Goal: Task Accomplishment & Management: Use online tool/utility

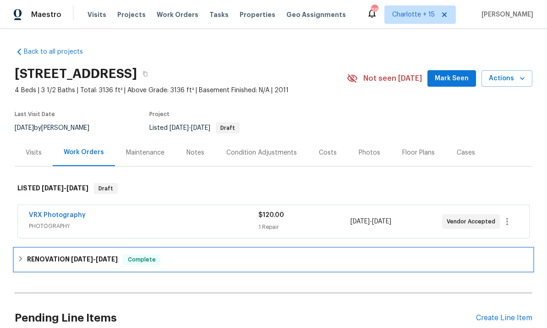
click at [218, 251] on div "RENOVATION [DATE] - [DATE] Complete" at bounding box center [274, 259] width 518 height 22
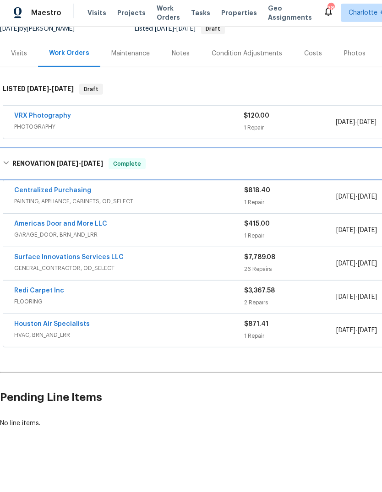
scroll to position [62, 0]
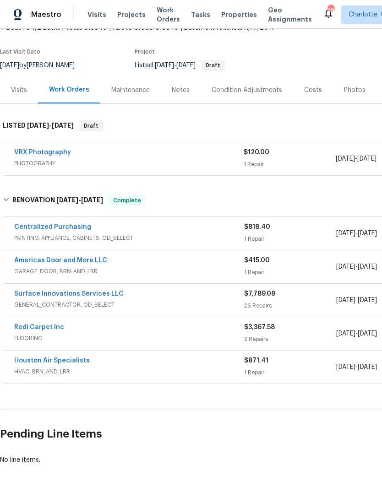
click at [131, 11] on span "Projects" at bounding box center [131, 14] width 28 height 9
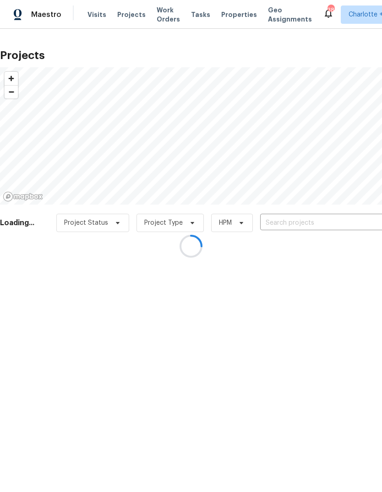
click at [335, 219] on div at bounding box center [191, 246] width 382 height 492
click at [346, 219] on div at bounding box center [191, 246] width 382 height 492
click at [344, 227] on div at bounding box center [191, 246] width 382 height 492
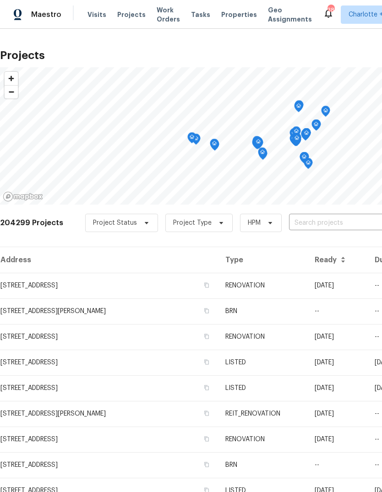
click at [339, 239] on div "204299 Projects Project Status Project Type HPM ​" at bounding box center [259, 228] width 518 height 37
click at [364, 228] on input "text" at bounding box center [341, 223] width 105 height 14
type input "9415 Bals"
click at [357, 246] on li "[STREET_ADDRESS]" at bounding box center [312, 243] width 133 height 15
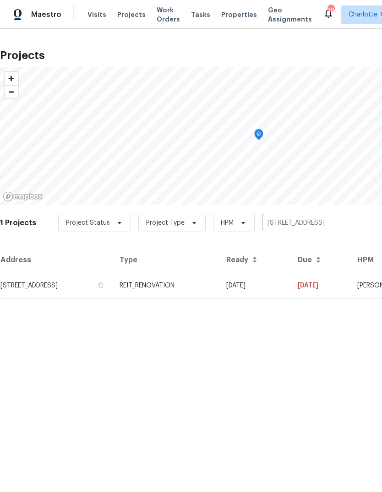
click at [334, 286] on td "[DATE]" at bounding box center [320, 286] width 60 height 26
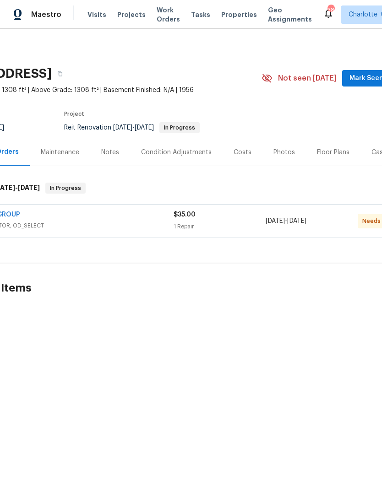
scroll to position [0, 63]
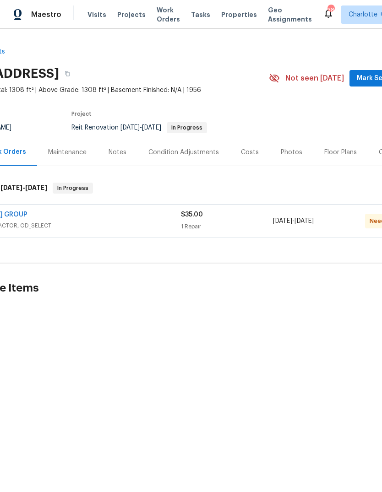
click at [49, 228] on span "GENERAL_CONTRACTOR, OD_SELECT" at bounding box center [66, 225] width 230 height 9
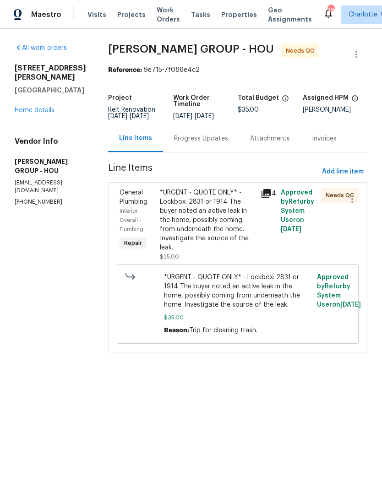
click at [206, 238] on div "*URGENT - QUOTE ONLY* - Lockbox: 2831 or 1914 The buyer noted an active leak in…" at bounding box center [207, 220] width 95 height 64
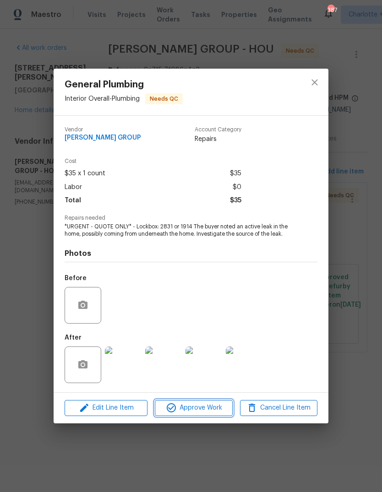
click at [212, 327] on span "Approve Work" at bounding box center [194, 408] width 72 height 11
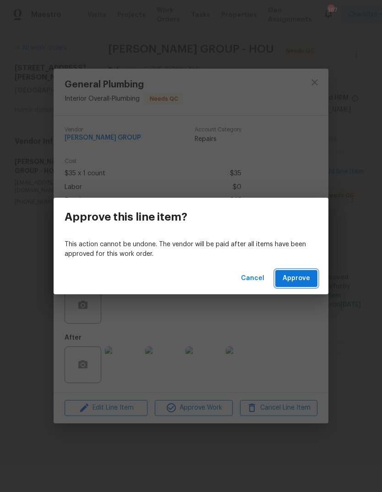
click at [315, 276] on button "Approve" at bounding box center [296, 278] width 42 height 17
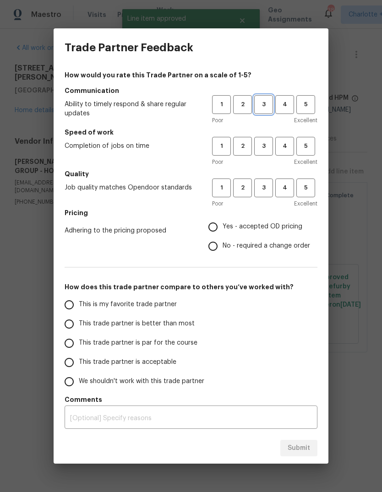
click at [267, 105] on span "3" at bounding box center [263, 104] width 17 height 11
click at [267, 143] on span "3" at bounding box center [263, 146] width 17 height 11
click at [264, 185] on span "3" at bounding box center [263, 188] width 17 height 11
click at [231, 229] on span "Yes - accepted OD pricing" at bounding box center [263, 227] width 80 height 10
click at [223, 229] on input "Yes - accepted OD pricing" at bounding box center [212, 227] width 19 height 19
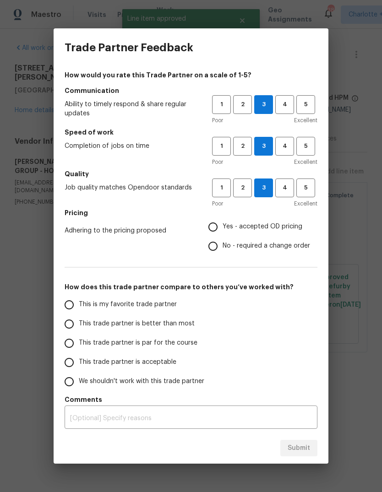
radio input "true"
click at [69, 327] on input "This trade partner is par for the course" at bounding box center [69, 343] width 19 height 19
click at [211, 235] on input "Yes - accepted OD pricing" at bounding box center [212, 227] width 19 height 19
click at [290, 327] on span "Submit" at bounding box center [299, 448] width 22 height 11
radio input "true"
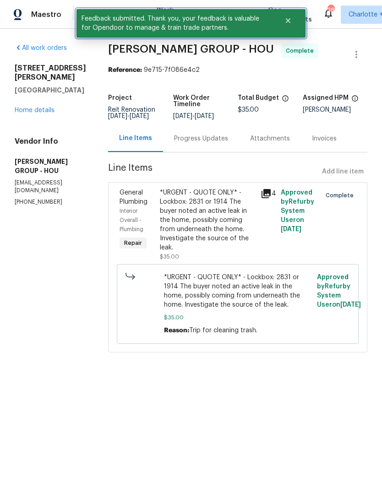
click at [285, 24] on button "Close" at bounding box center [288, 20] width 30 height 18
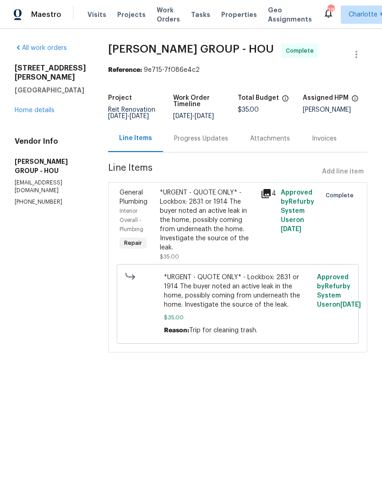
click at [122, 13] on span "Projects" at bounding box center [131, 14] width 28 height 9
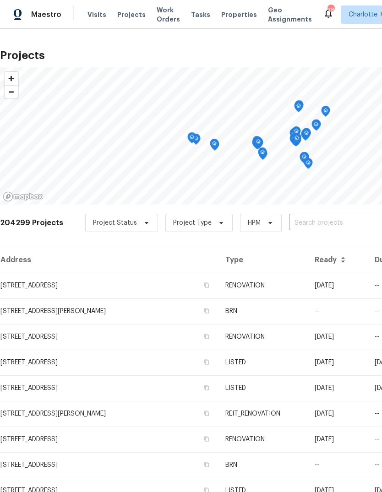
click at [342, 224] on input "text" at bounding box center [341, 223] width 105 height 14
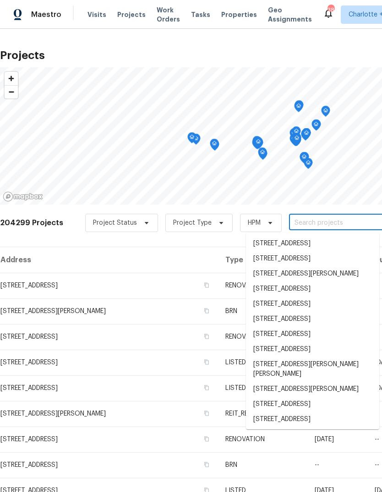
click at [341, 224] on input "text" at bounding box center [341, 223] width 105 height 14
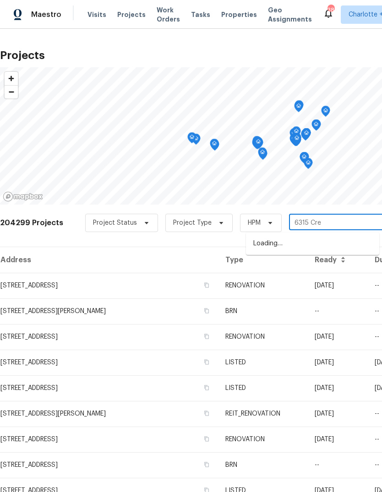
type input "6315 Cres"
click at [354, 251] on li "[STREET_ADDRESS]" at bounding box center [312, 243] width 133 height 15
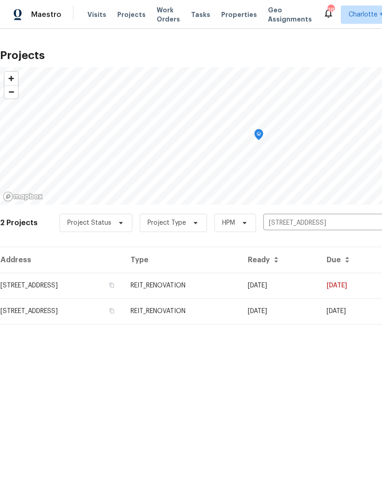
click at [25, 288] on td "[STREET_ADDRESS]" at bounding box center [61, 286] width 123 height 26
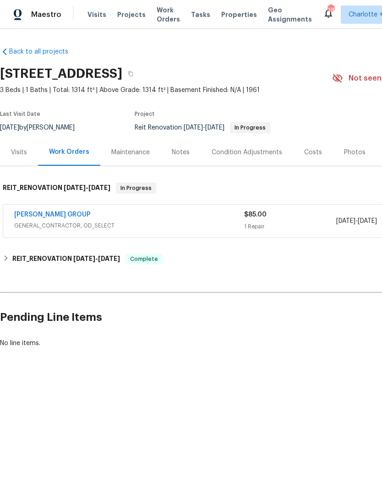
click at [33, 217] on link "[PERSON_NAME] GROUP" at bounding box center [52, 215] width 77 height 6
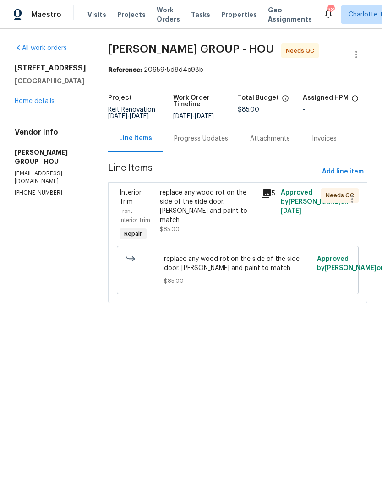
click at [214, 213] on div "replace any wood rot on the side of the side door. [PERSON_NAME] and paint to m…" at bounding box center [207, 206] width 95 height 37
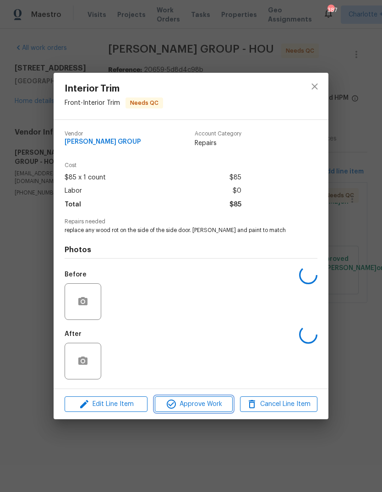
click at [214, 327] on span "Approve Work" at bounding box center [194, 404] width 72 height 11
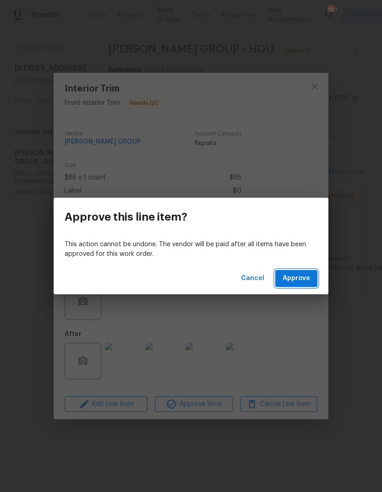
click at [312, 281] on button "Approve" at bounding box center [296, 278] width 42 height 17
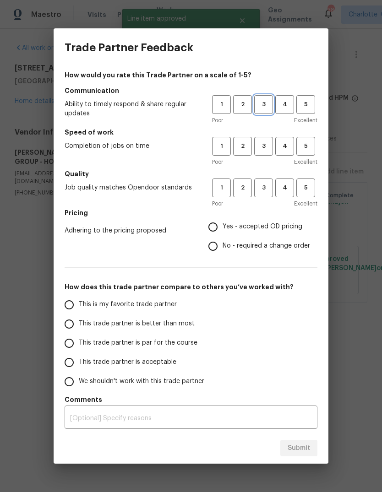
click at [268, 105] on span "3" at bounding box center [263, 104] width 17 height 11
click at [265, 145] on span "3" at bounding box center [263, 146] width 17 height 11
click at [266, 191] on span "3" at bounding box center [263, 188] width 17 height 11
click at [218, 228] on input "Yes - accepted OD pricing" at bounding box center [212, 227] width 19 height 19
radio input "true"
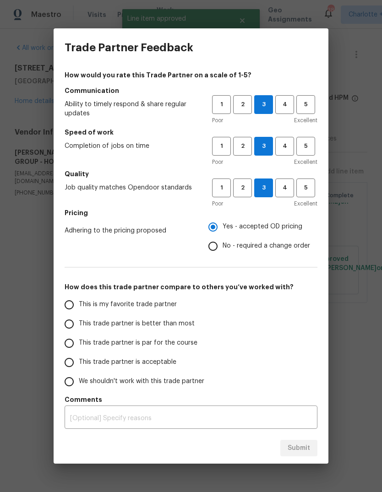
click at [72, 327] on input "This trade partner is par for the course" at bounding box center [69, 343] width 19 height 19
click at [305, 327] on button "Submit" at bounding box center [298, 448] width 37 height 17
radio input "true"
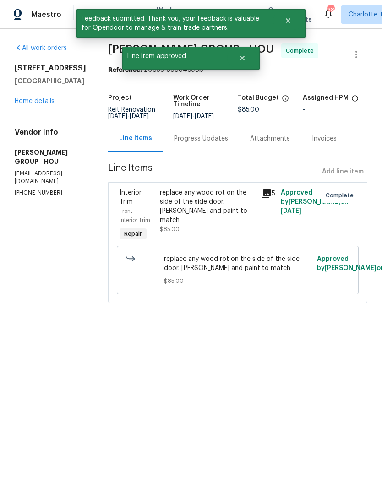
click at [33, 15] on span "Maestro" at bounding box center [46, 14] width 30 height 9
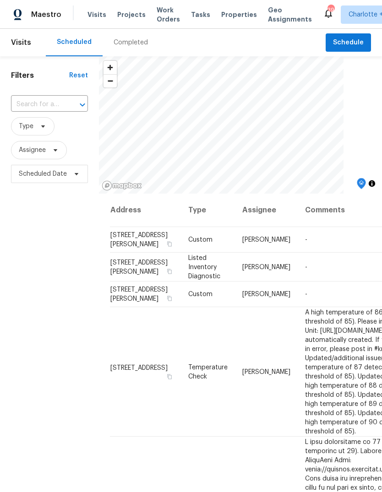
click at [126, 17] on span "Projects" at bounding box center [131, 14] width 28 height 9
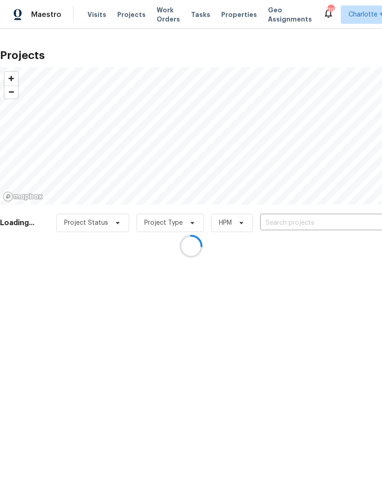
click at [304, 218] on div at bounding box center [191, 246] width 382 height 492
click at [335, 211] on div at bounding box center [191, 246] width 382 height 492
click at [355, 224] on div at bounding box center [191, 246] width 382 height 492
click at [358, 223] on div at bounding box center [191, 246] width 382 height 492
click at [350, 220] on div at bounding box center [191, 246] width 382 height 492
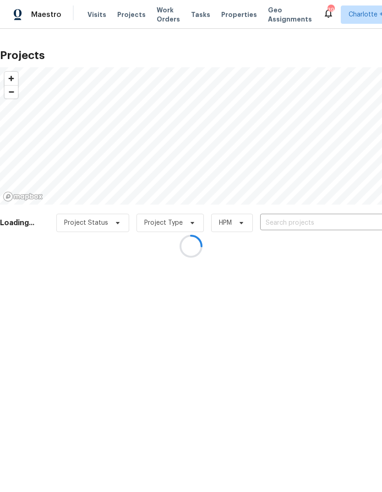
click at [355, 220] on div at bounding box center [191, 246] width 382 height 492
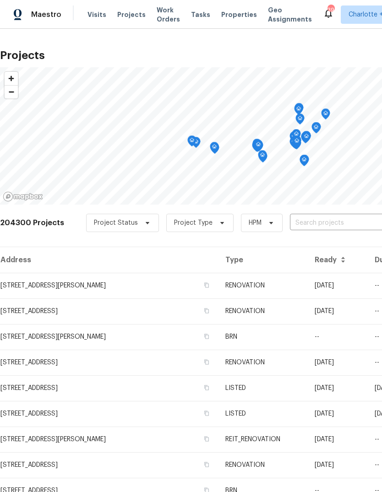
click at [359, 225] on input "text" at bounding box center [342, 223] width 105 height 14
type input "Crete"
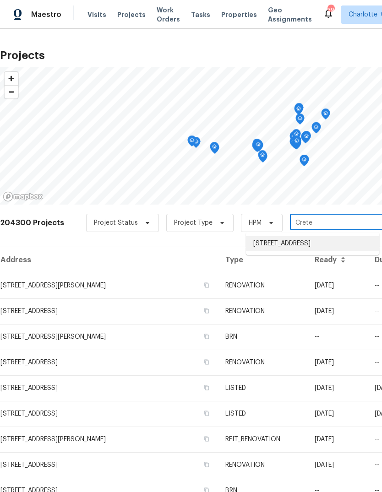
click at [355, 249] on li "318 Crete Dr, Deer Park, TX 77536" at bounding box center [312, 243] width 133 height 15
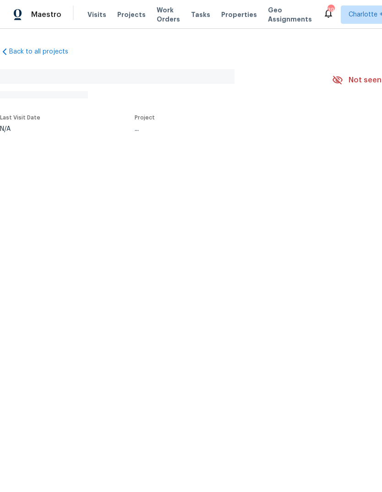
click at [327, 193] on html "Maestro Visits Projects Work Orders Tasks Properties Geo Assignments 394 Charlo…" at bounding box center [191, 96] width 382 height 193
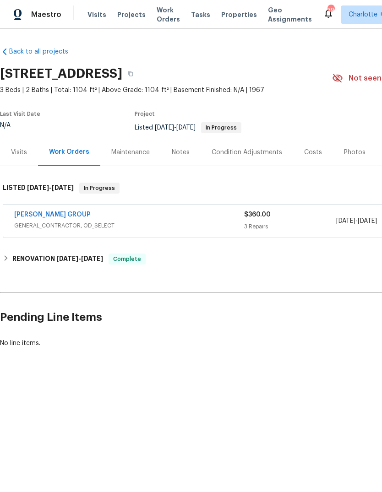
click at [341, 226] on div "8/13/2025 - 8/15/2025" at bounding box center [382, 221] width 92 height 22
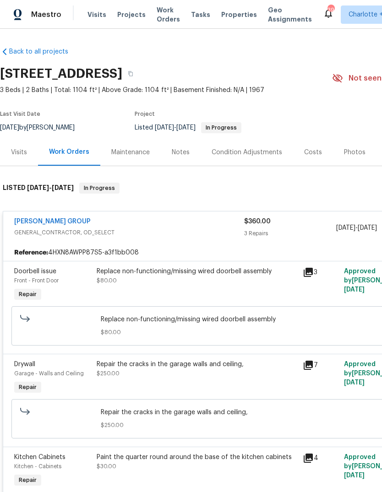
click at [27, 221] on link "[PERSON_NAME] GROUP" at bounding box center [52, 222] width 77 height 6
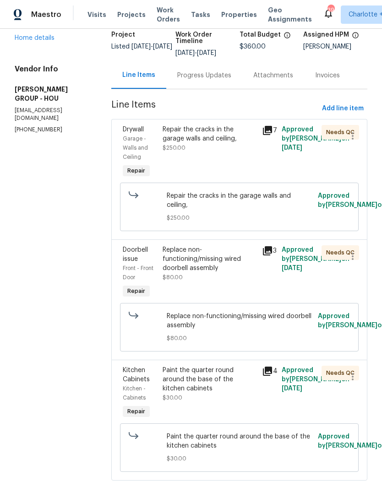
scroll to position [63, 0]
click at [214, 394] on div "Paint the quarter round around the base of the kitchen cabinets" at bounding box center [210, 379] width 94 height 27
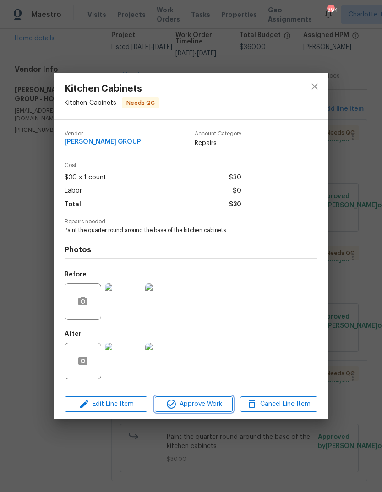
click at [212, 410] on span "Approve Work" at bounding box center [194, 404] width 72 height 11
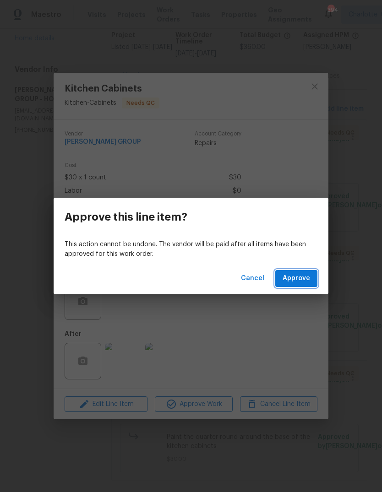
click at [308, 277] on span "Approve" at bounding box center [296, 278] width 27 height 11
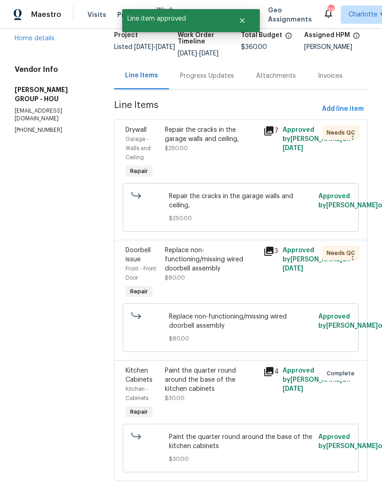
click at [215, 273] on div "Replace non-functioning/missing wired doorbell assembly" at bounding box center [211, 259] width 93 height 27
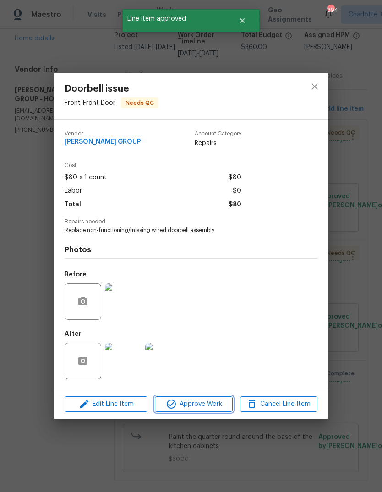
click at [214, 405] on span "Approve Work" at bounding box center [194, 404] width 72 height 11
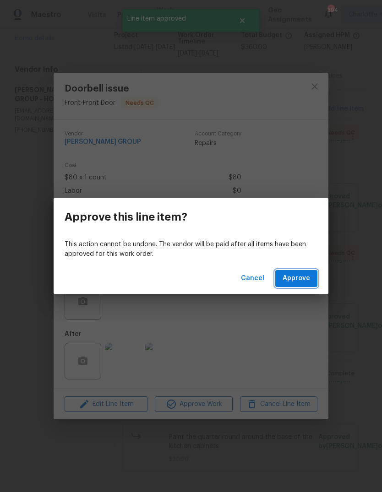
click at [305, 279] on span "Approve" at bounding box center [296, 278] width 27 height 11
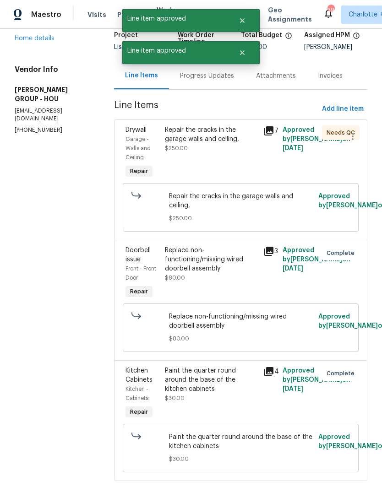
click at [222, 142] on div "Repair the cracks in the garage walls and ceiling," at bounding box center [211, 135] width 93 height 18
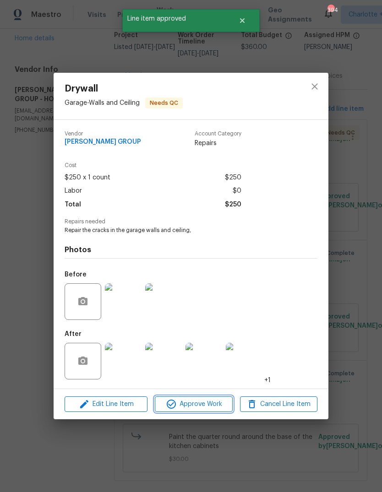
click at [207, 405] on span "Approve Work" at bounding box center [194, 404] width 72 height 11
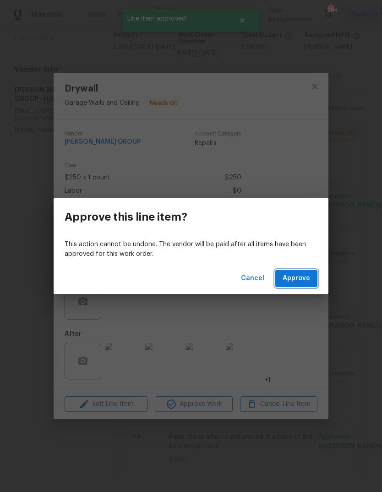
click at [305, 279] on span "Approve" at bounding box center [296, 278] width 27 height 11
